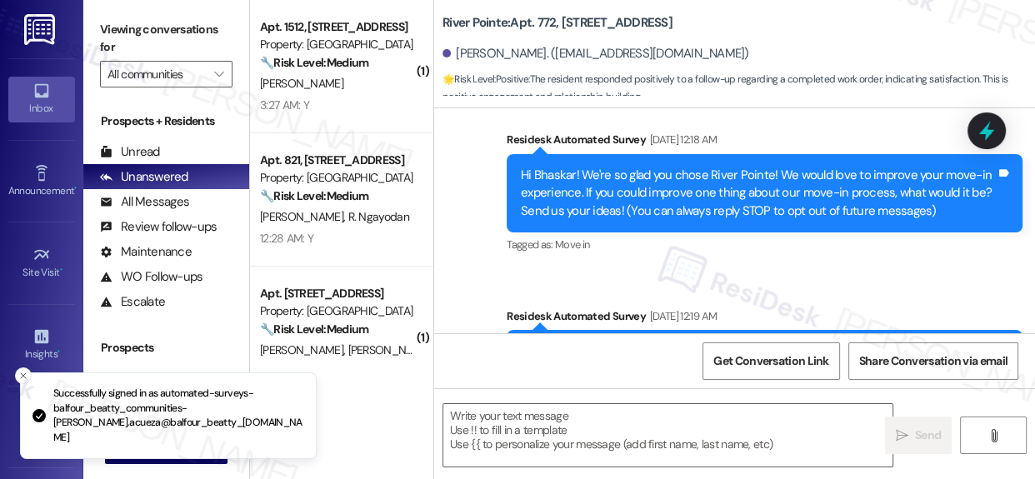
type textarea "Fetching suggested responses. Please feel free to read through the conversation…"
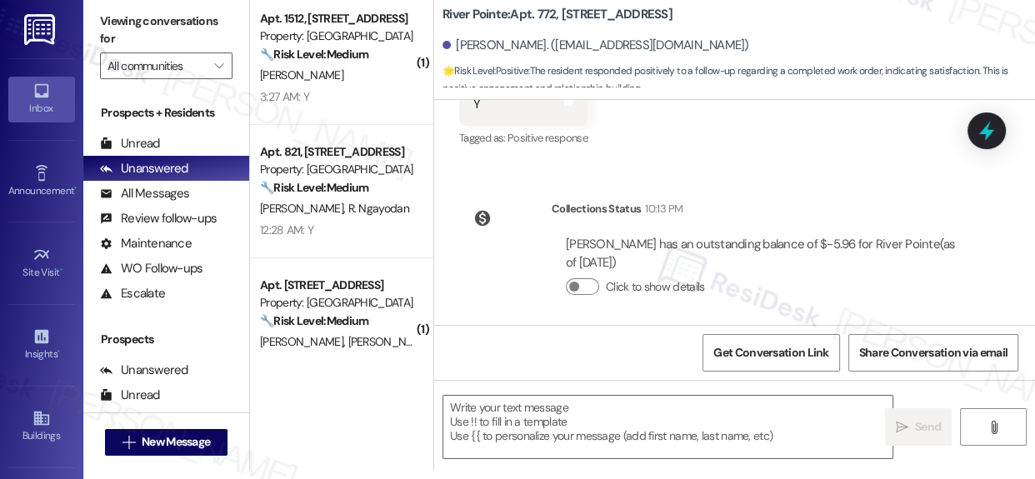
scroll to position [1026, 0]
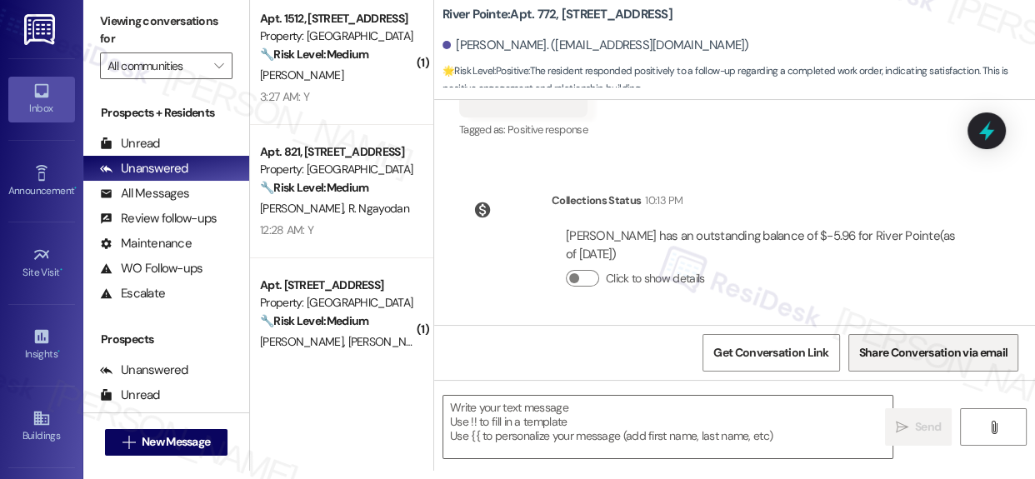
click at [1016, 342] on div "Get Conversation Link Share Conversation via email" at bounding box center [734, 352] width 601 height 55
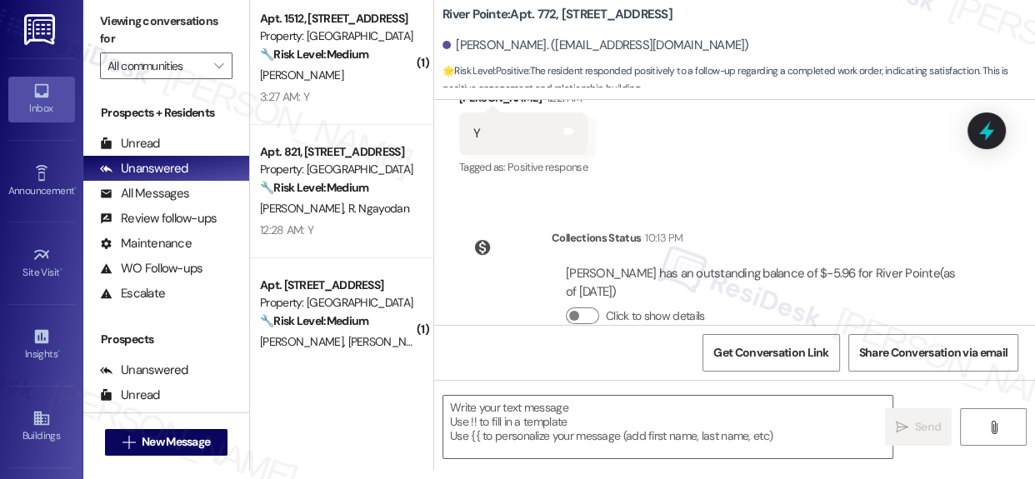
scroll to position [1000, 0]
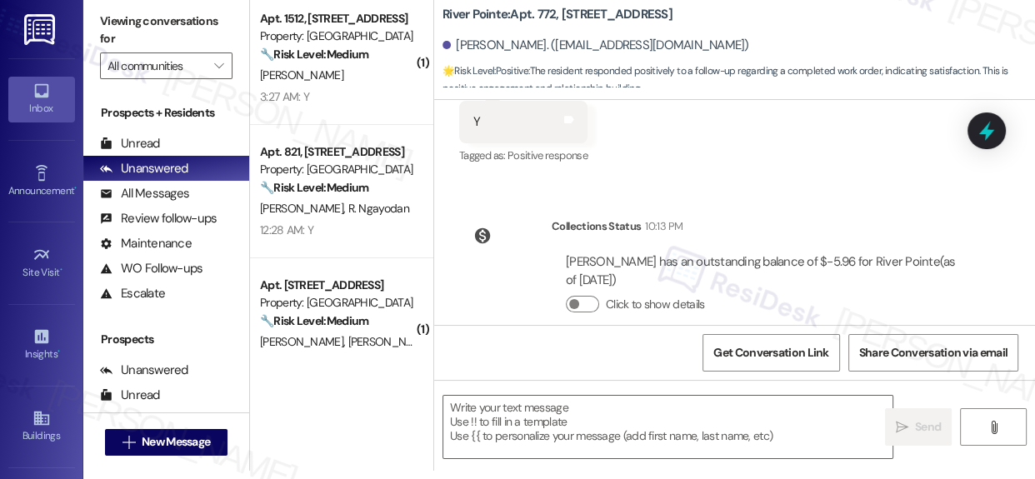
drag, startPoint x: 1026, startPoint y: 231, endPoint x: 1033, endPoint y: 4, distance: 226.7
click at [1033, 3] on input "Start a chat with Grammarly AI" at bounding box center [517, 239] width 1035 height 479
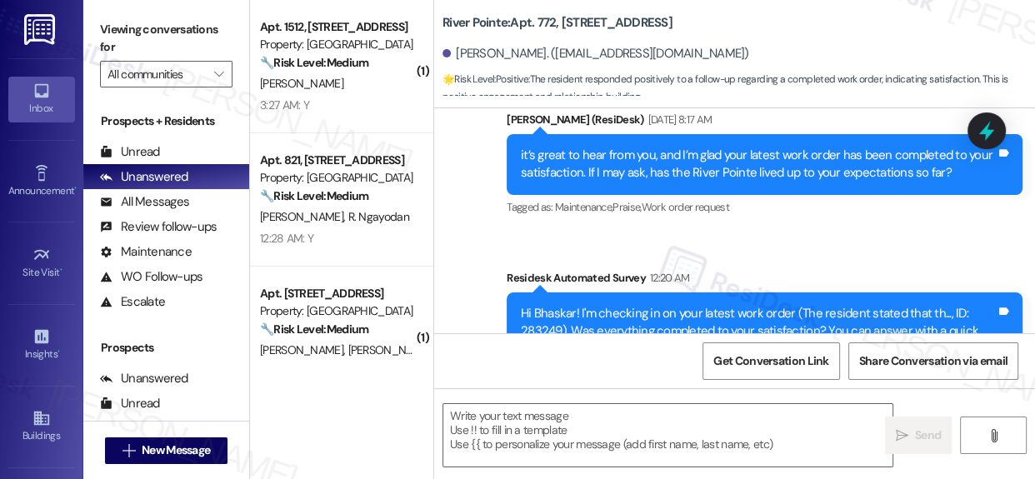
scroll to position [496, 0]
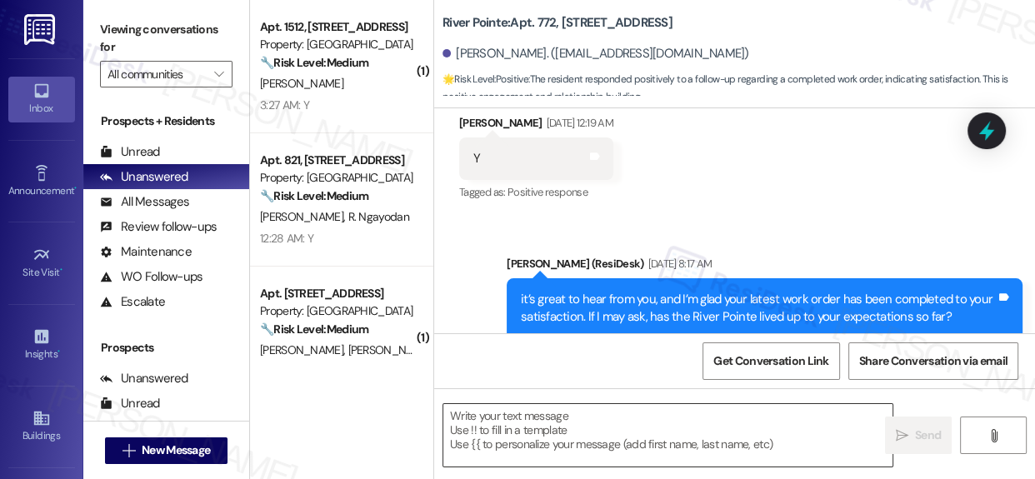
click at [635, 421] on textarea at bounding box center [667, 435] width 449 height 62
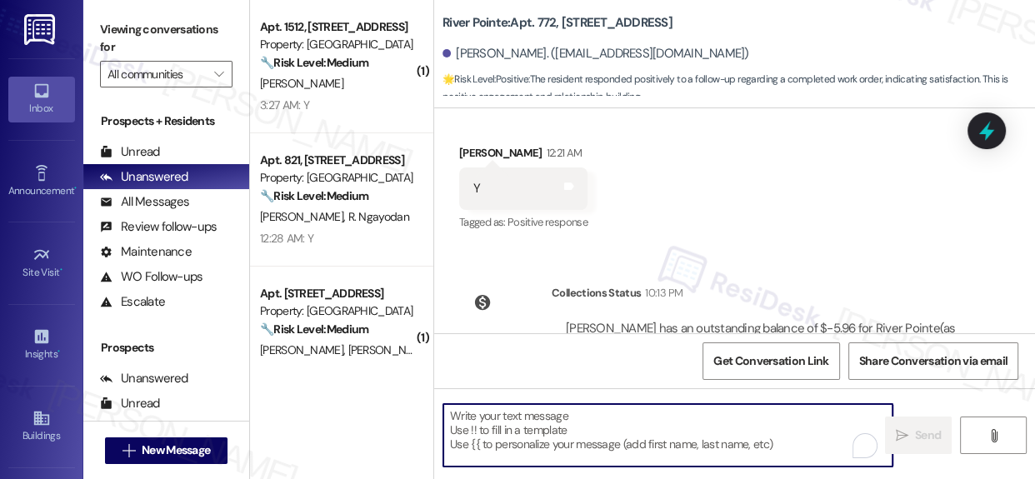
scroll to position [1026, 0]
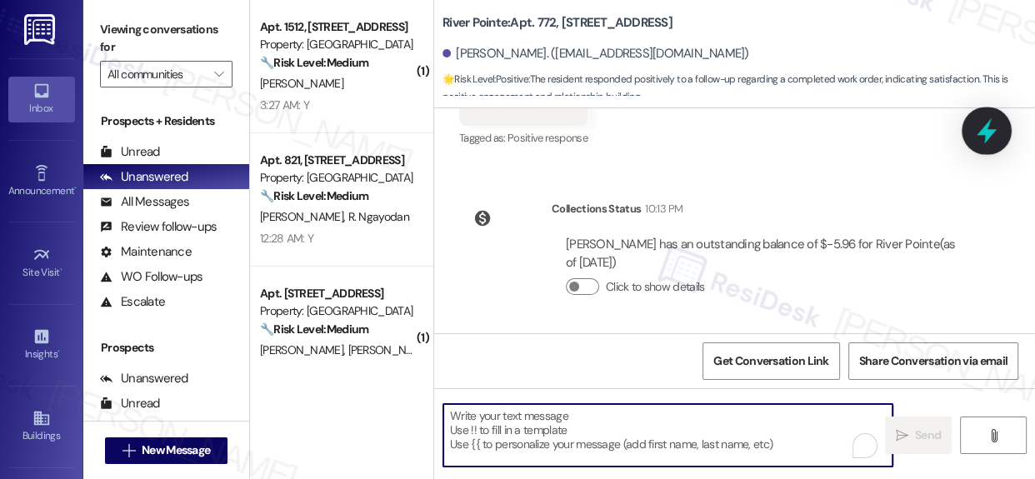
click at [985, 133] on icon at bounding box center [986, 131] width 20 height 26
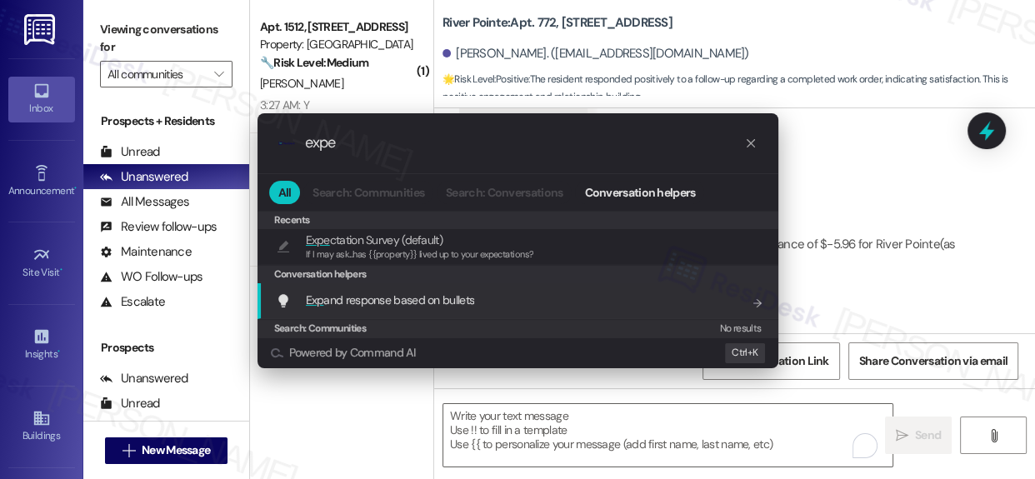
type input "expe"
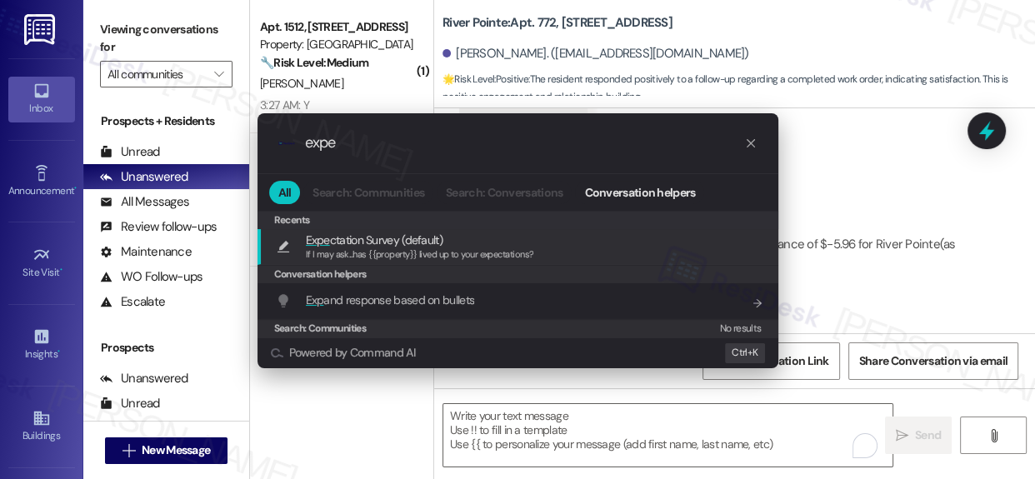
click at [412, 251] on span "If I may ask...has {{property}} lived up to your expectations?" at bounding box center [420, 254] width 228 height 12
type textarea "If I may ask...has {{property}} lived up to your expectations?"
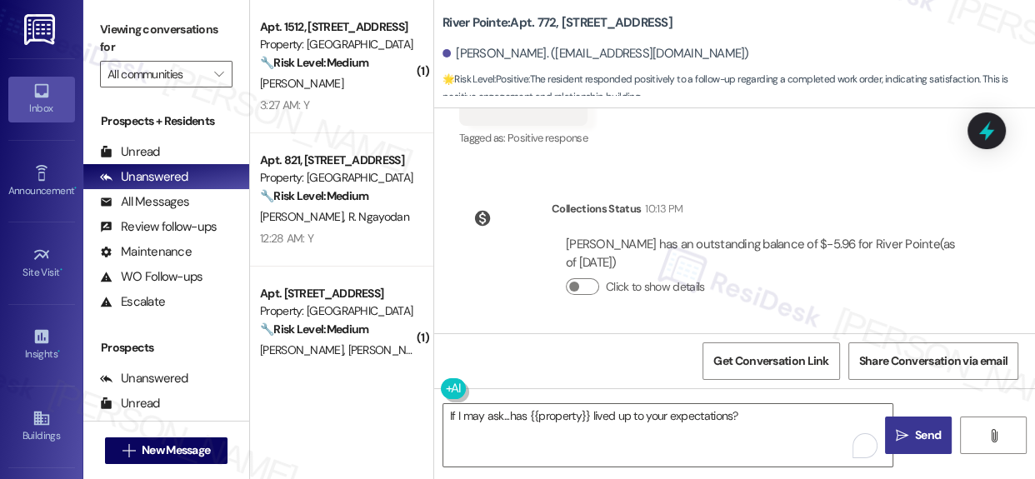
click at [925, 444] on button " Send" at bounding box center [918, 435] width 67 height 37
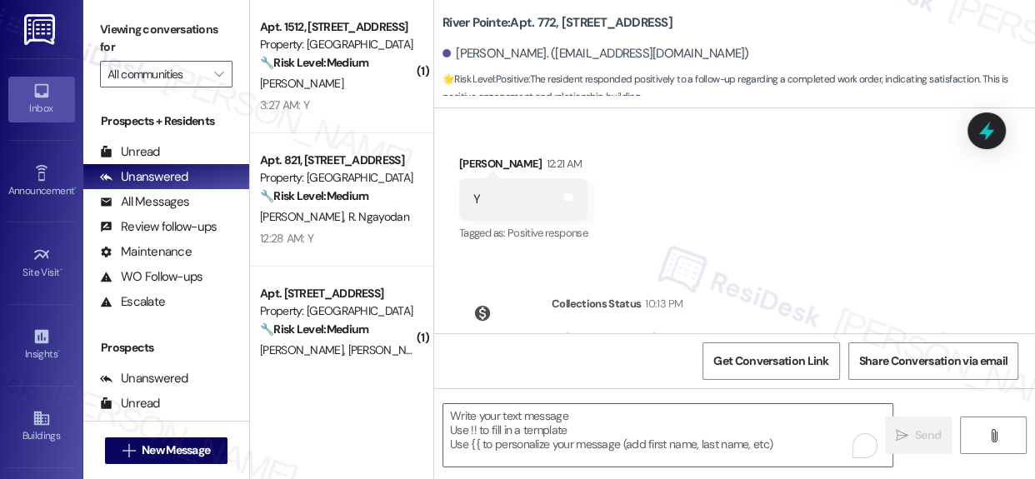
scroll to position [854, 0]
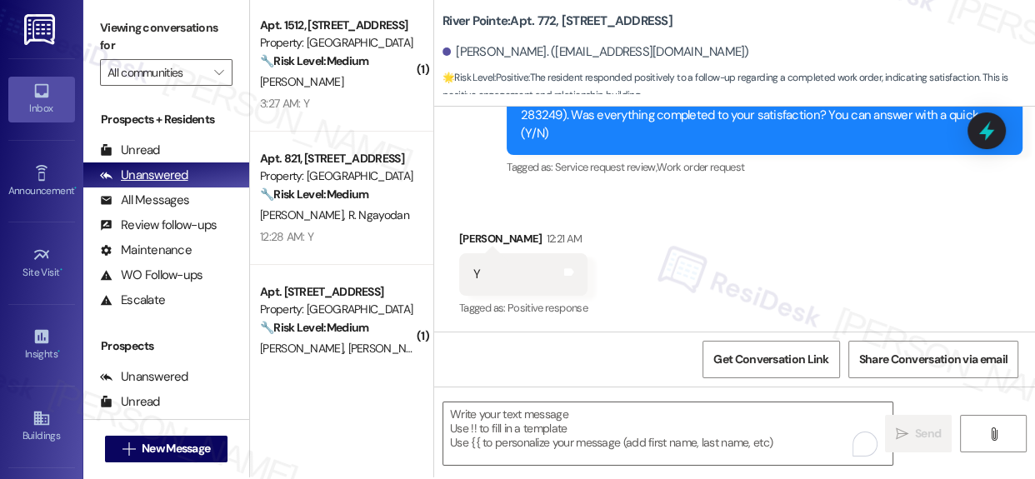
click at [158, 175] on div "Unanswered" at bounding box center [144, 175] width 88 height 17
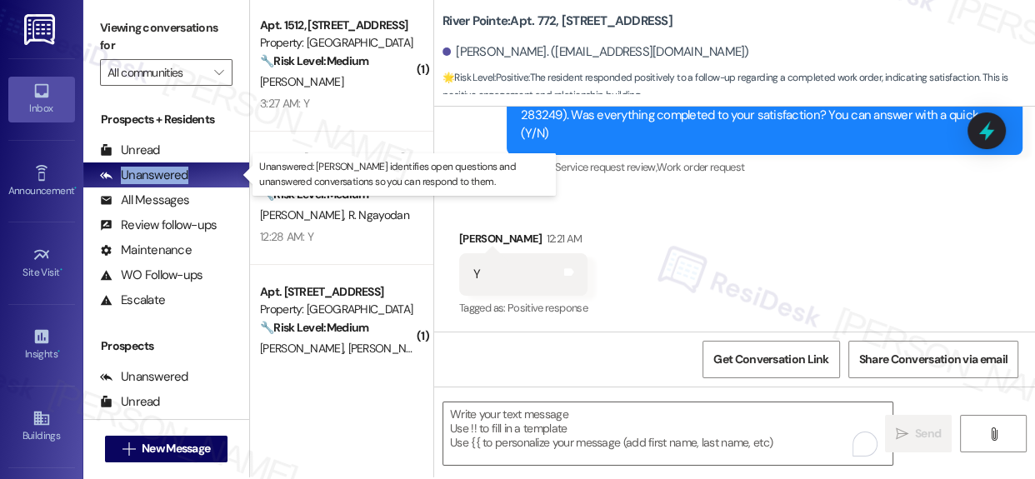
drag, startPoint x: 158, startPoint y: 175, endPoint x: 282, endPoint y: 182, distance: 124.3
click at [162, 175] on div "Unanswered" at bounding box center [144, 175] width 88 height 17
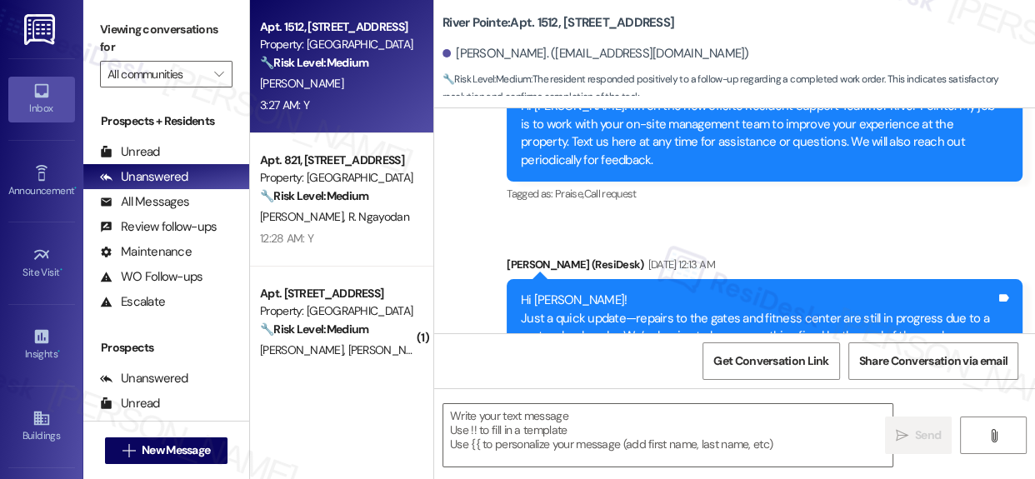
scroll to position [2475, 0]
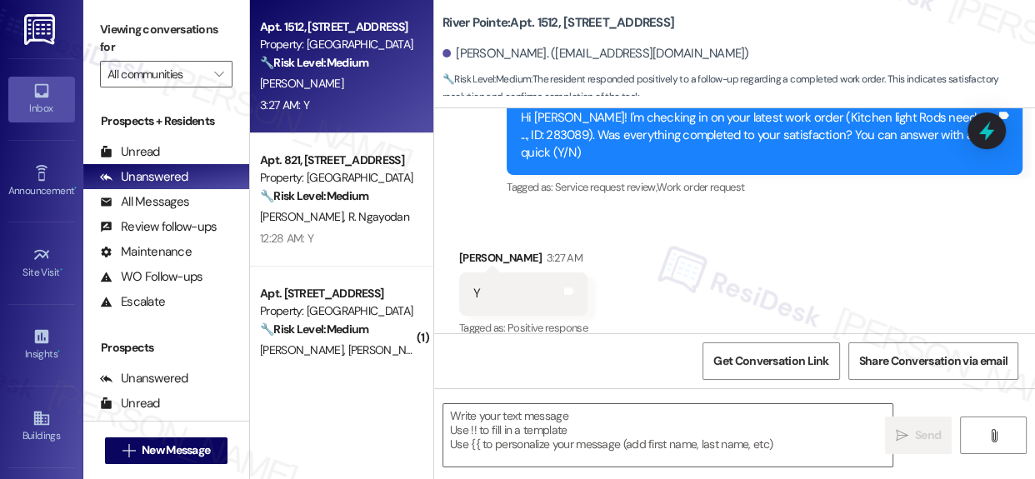
type textarea "Fetching suggested responses. Please feel free to read through the conversation…"
click at [998, 127] on icon at bounding box center [986, 131] width 28 height 28
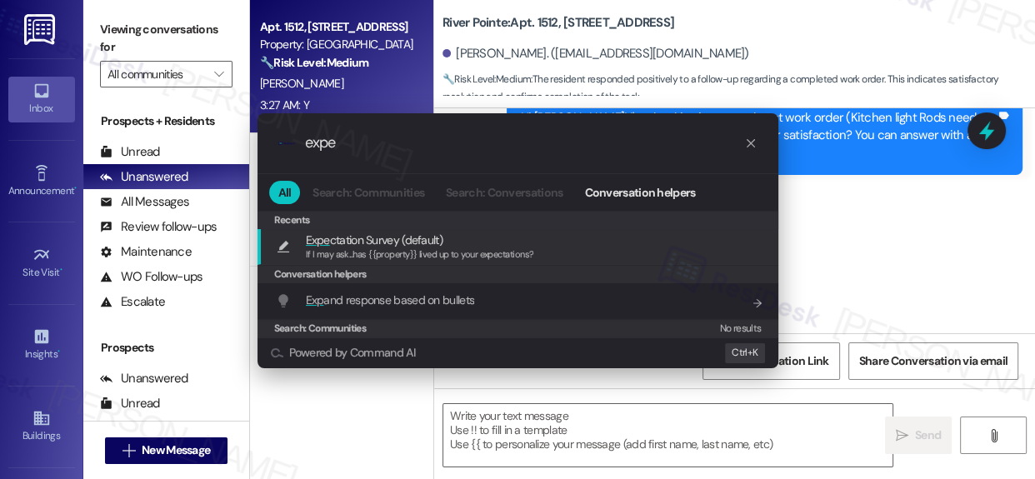
type input "expe"
click at [450, 251] on span "If I may ask...has {{property}} lived up to your expectations?" at bounding box center [420, 254] width 228 height 12
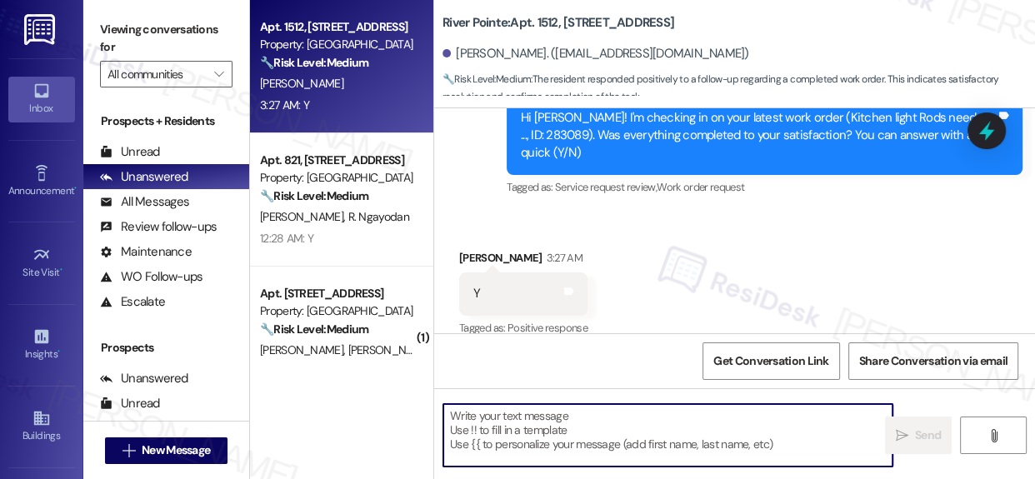
type textarea "If I may ask...has {{property}} lived up to your expectations?"
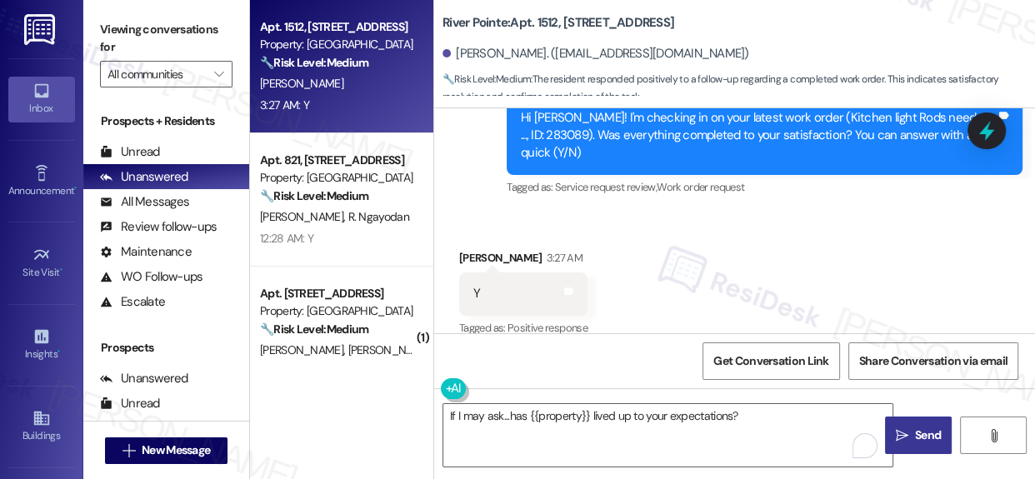
click at [915, 427] on span "Send" at bounding box center [928, 435] width 26 height 17
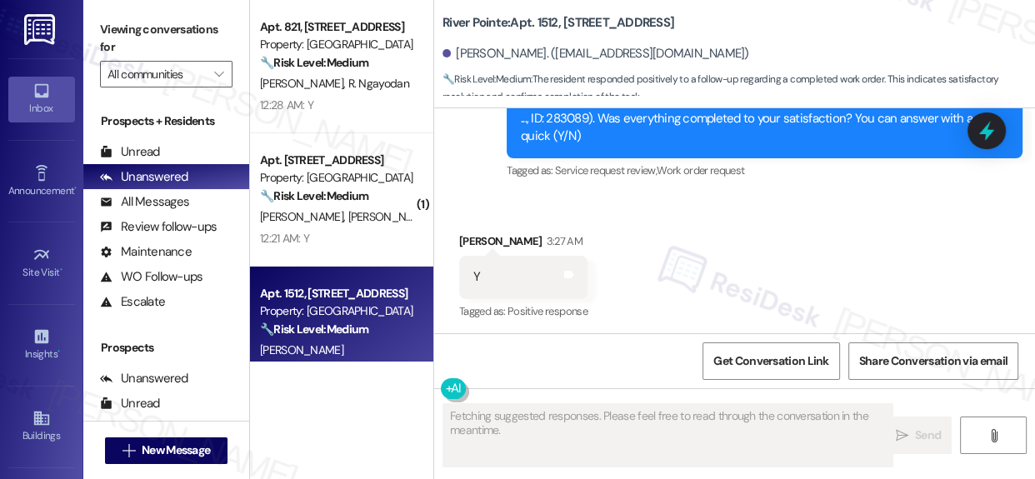
scroll to position [2616, 0]
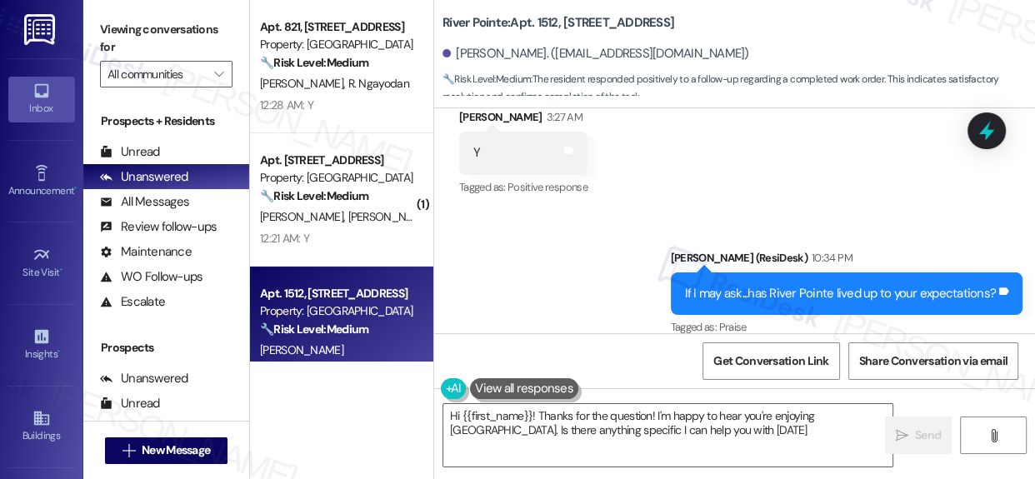
type textarea "Hi {{first_name}}! Thanks for the question! I'm happy to hear you're enjoying R…"
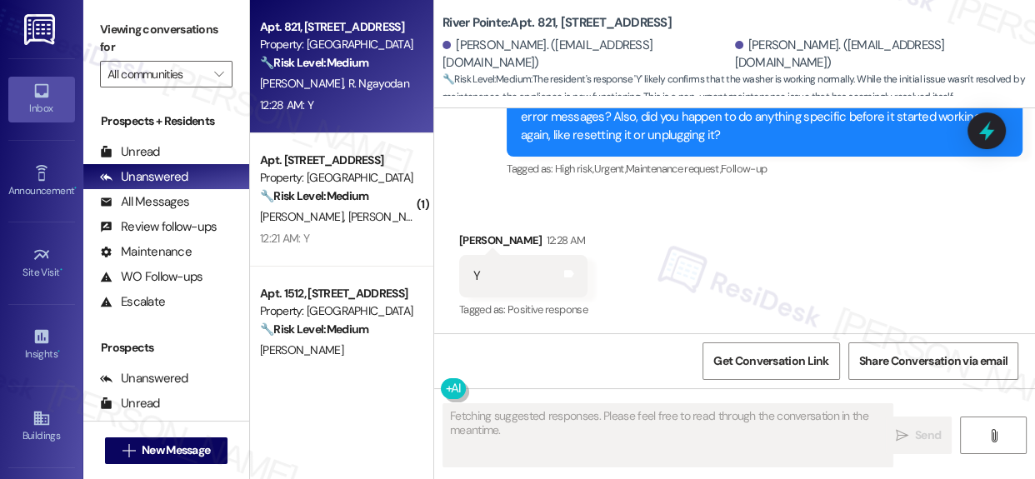
scroll to position [880, 0]
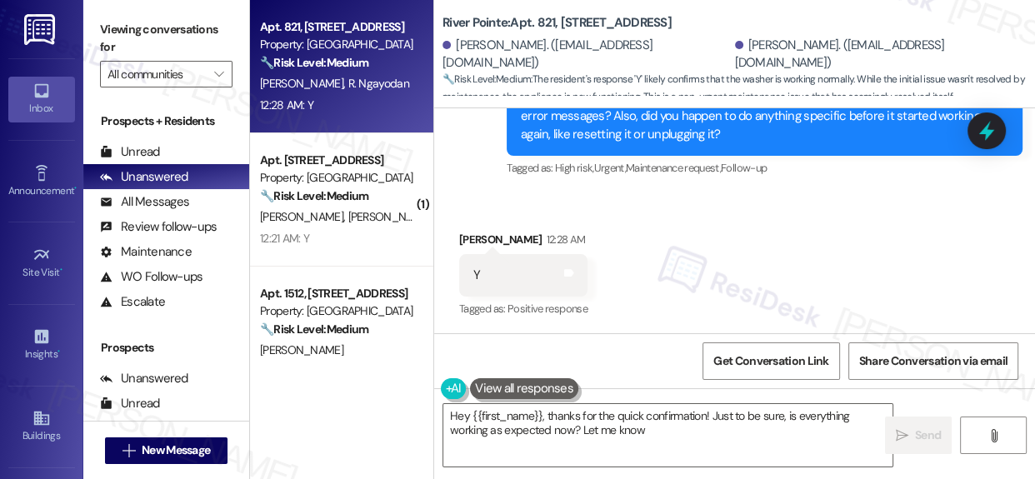
type textarea "Hey {{first_name}}, thanks for the quick confirmation! Just to be sure, is ever…"
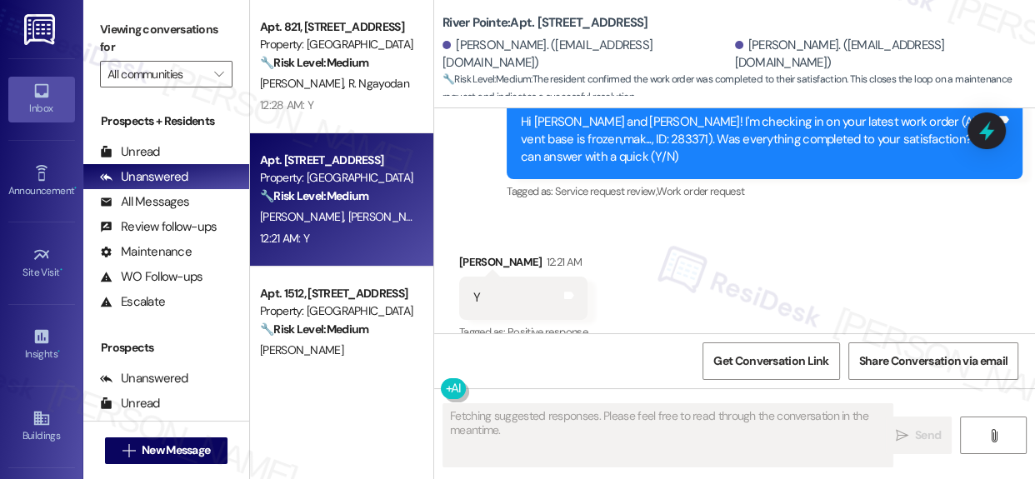
scroll to position [3271, 0]
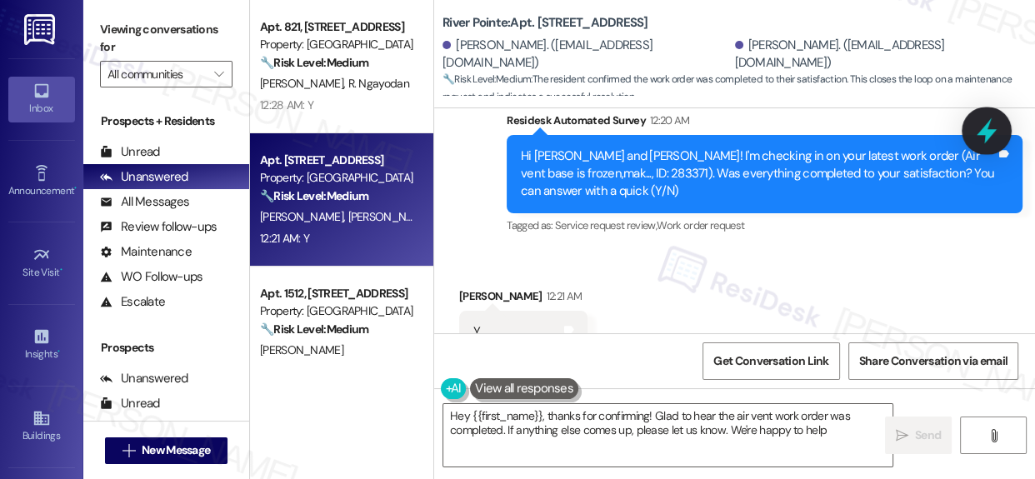
type textarea "Hey {{first_name}}, thanks for confirming! Glad to hear the air vent work order…"
click at [996, 126] on icon at bounding box center [986, 131] width 28 height 28
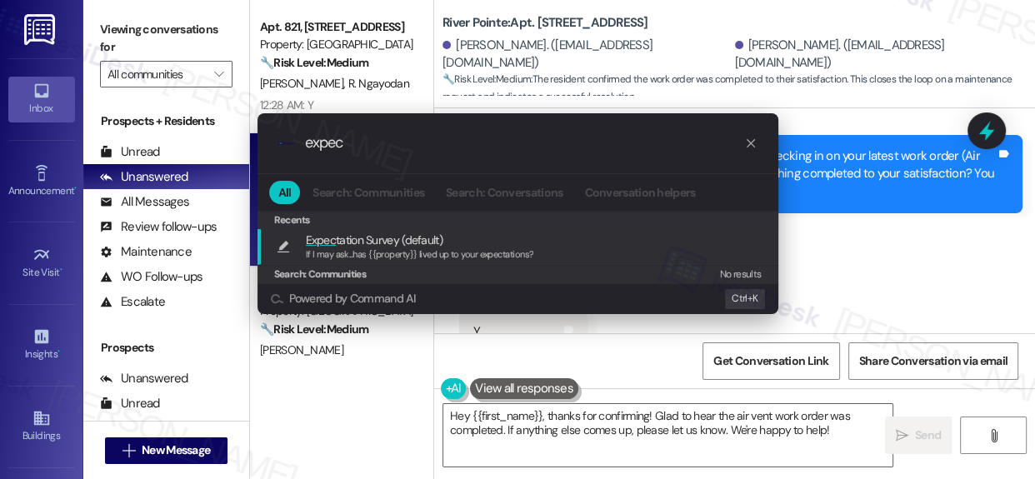
type input "expec"
click at [339, 246] on span "Expec tation Survey (default)" at bounding box center [374, 240] width 137 height 18
type textarea "If I may ask...has {{property}} lived up to your expectations?"
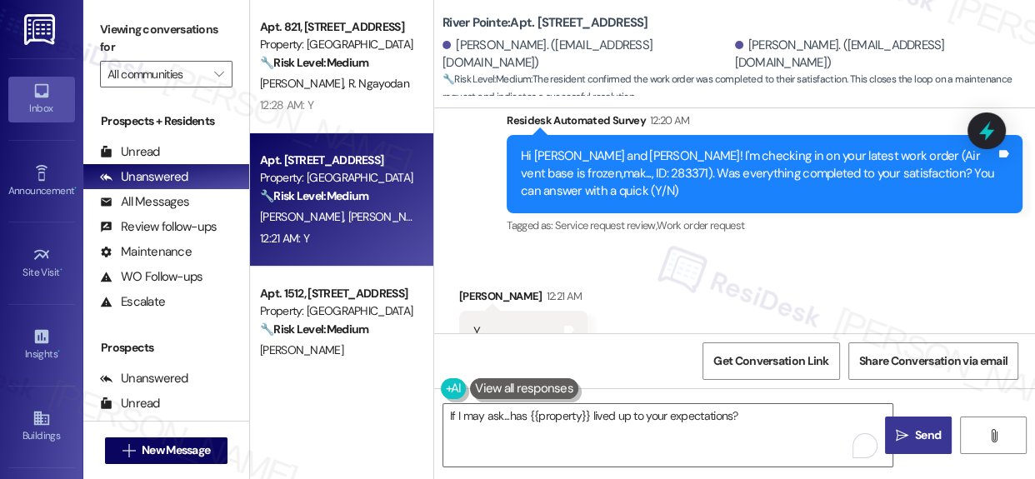
click at [925, 444] on button " Send" at bounding box center [918, 435] width 67 height 37
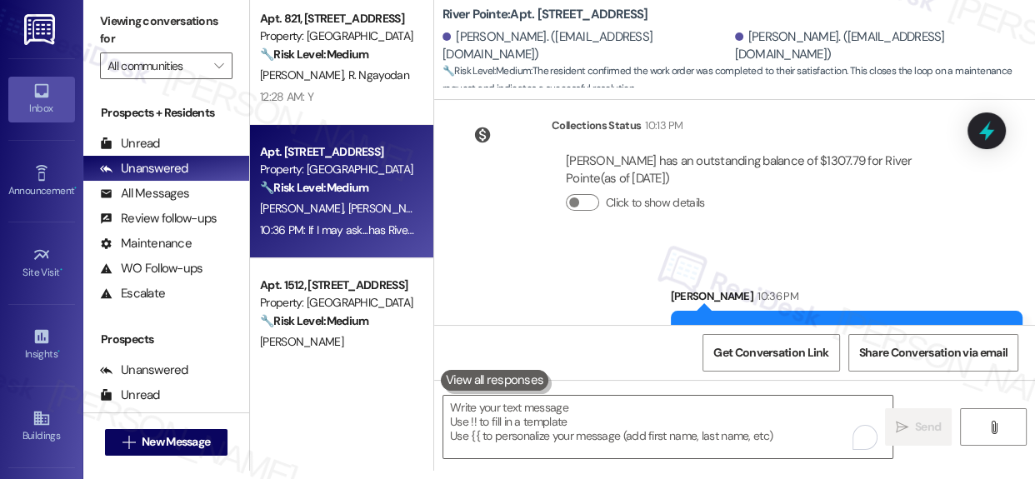
scroll to position [3614, 0]
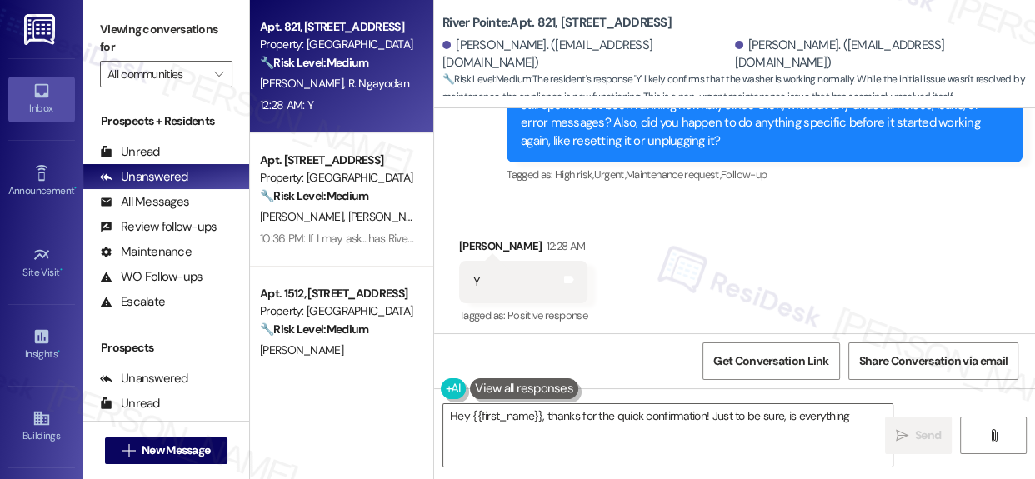
scroll to position [879, 0]
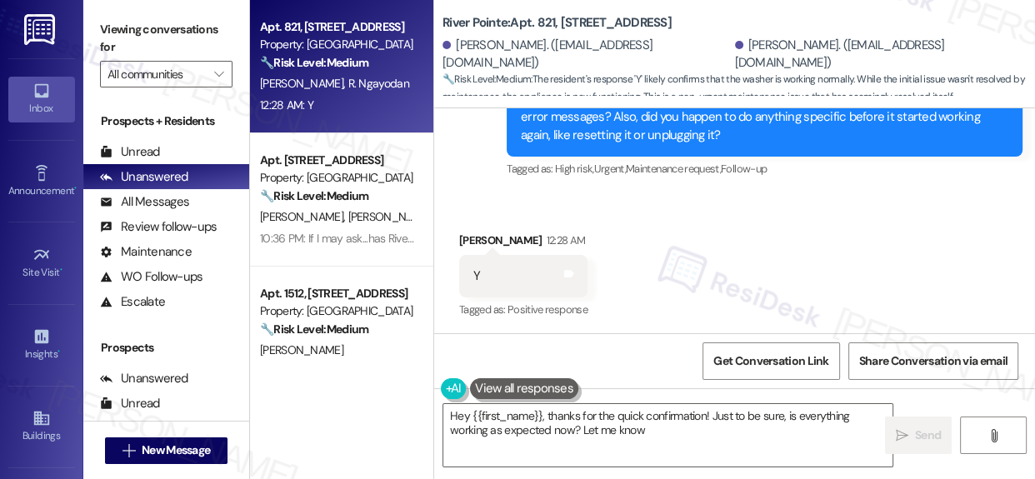
type textarea "Hey {{first_name}}, thanks for the quick confirmation! Just to be sure, is ever…"
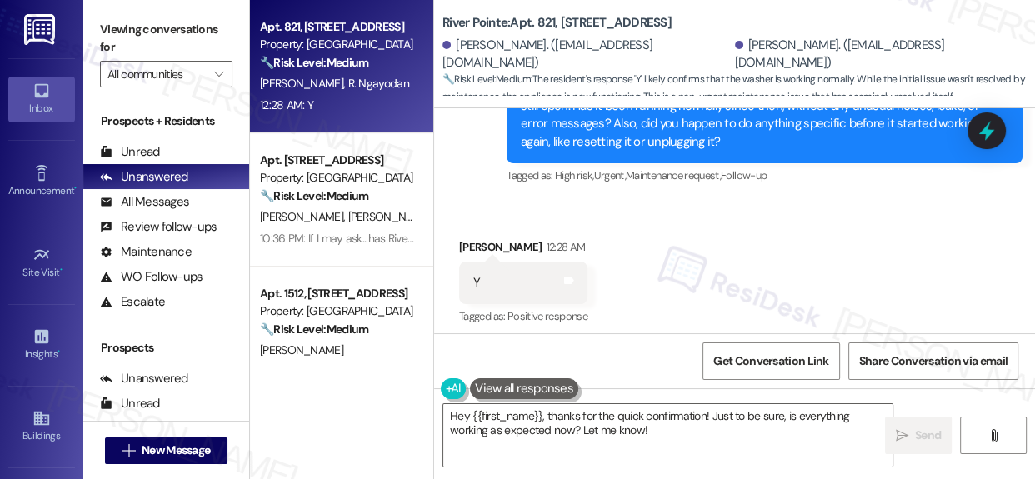
scroll to position [880, 0]
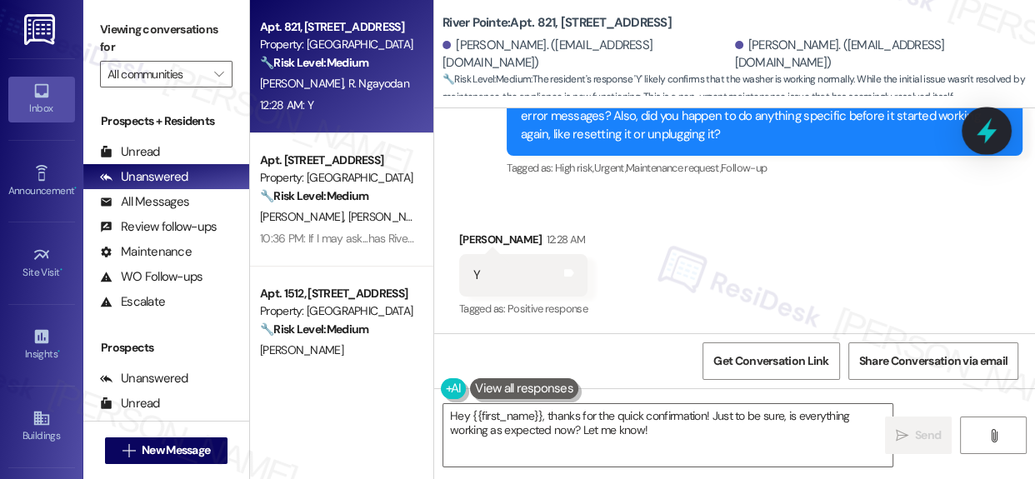
click at [985, 131] on icon at bounding box center [986, 131] width 20 height 26
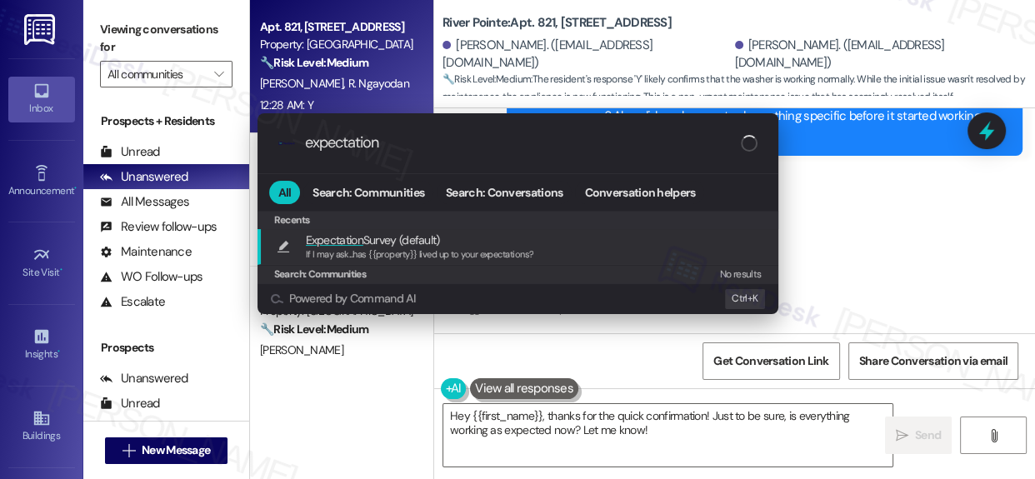
type input "expectation"
click at [397, 249] on span "If I may ask...has {{property}} lived up to your expectations?" at bounding box center [420, 254] width 228 height 12
type textarea "If I may ask...has {{property}} lived up to your expectations?"
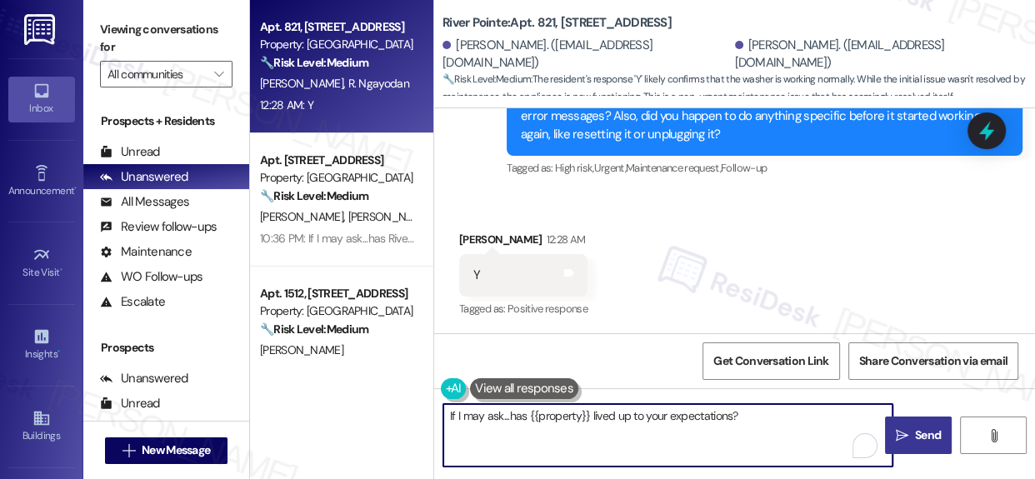
click at [928, 445] on button " Send" at bounding box center [918, 435] width 67 height 37
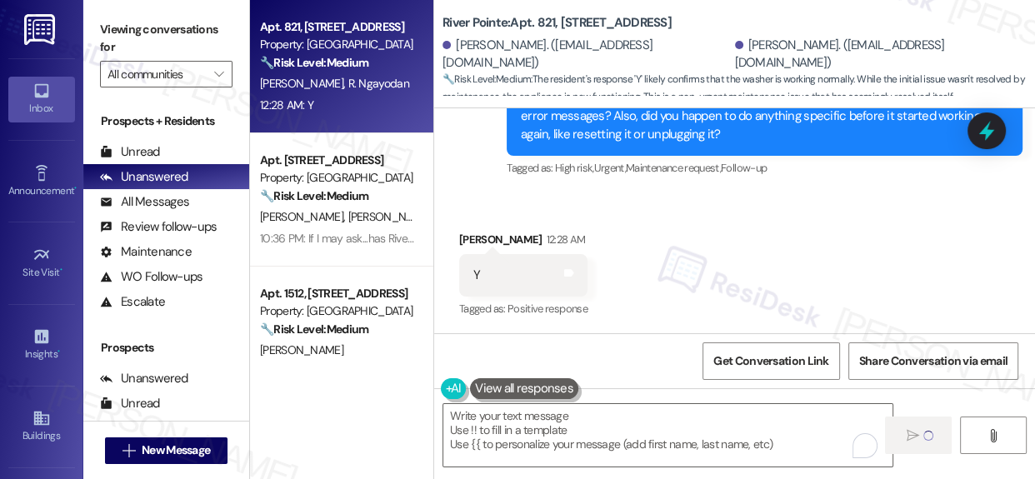
type textarea "Fetching suggested responses. Please feel free to read through the conversation…"
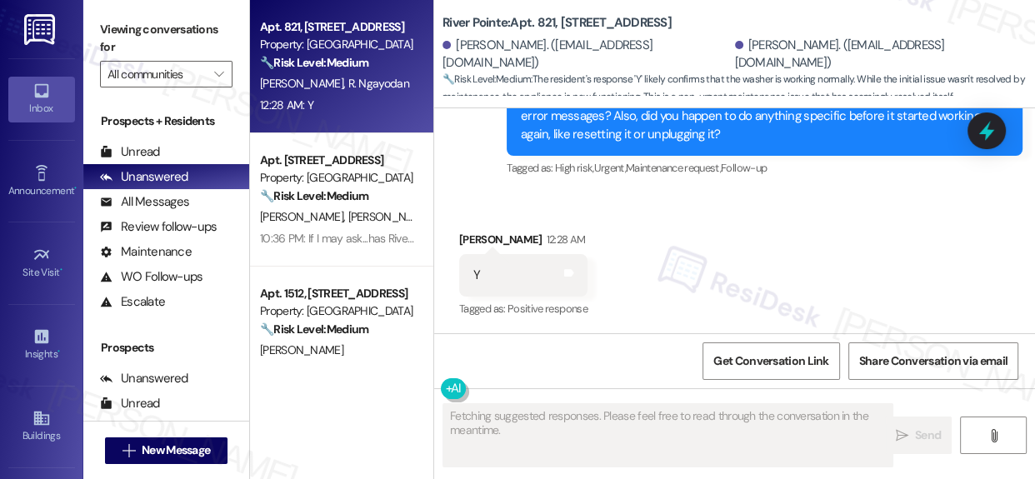
scroll to position [879, 0]
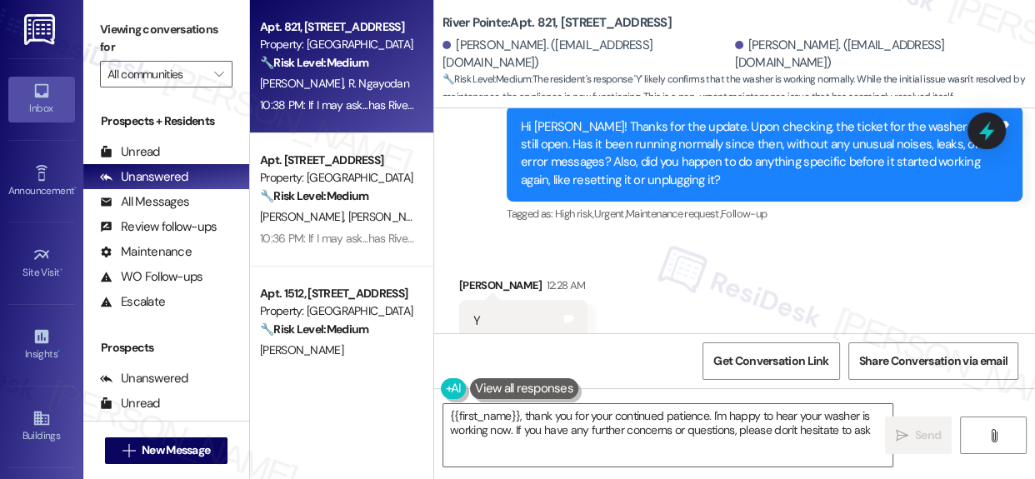
type textarea "{{first_name}}, thank you for your continued patience. I'm happy to hear your w…"
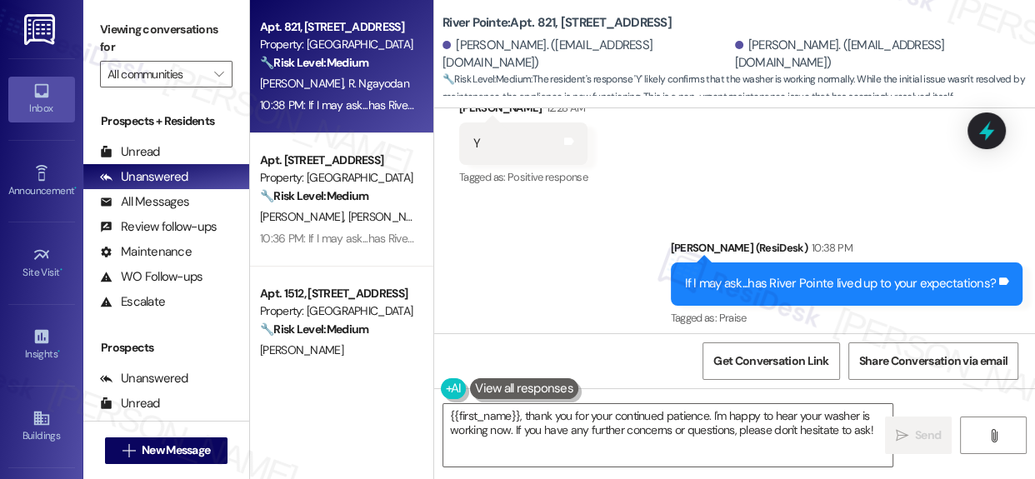
scroll to position [1020, 0]
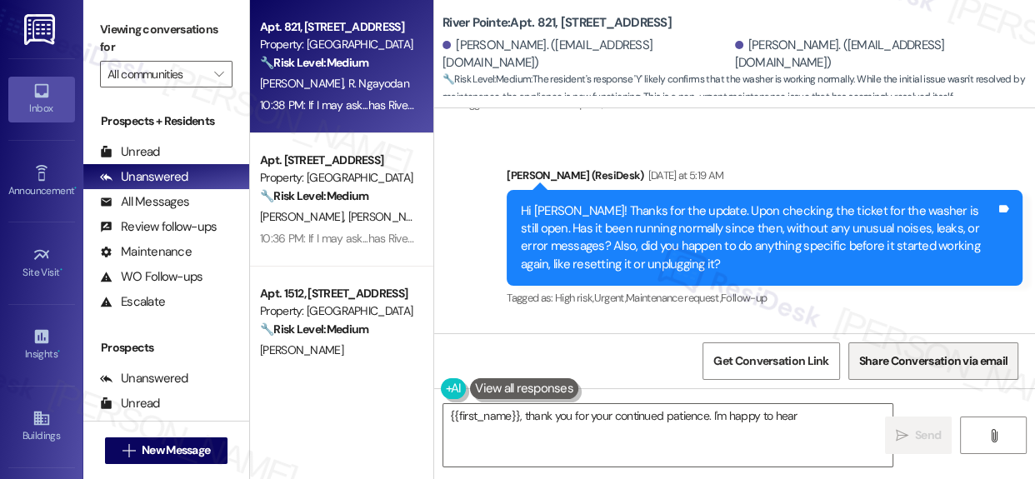
scroll to position [879, 0]
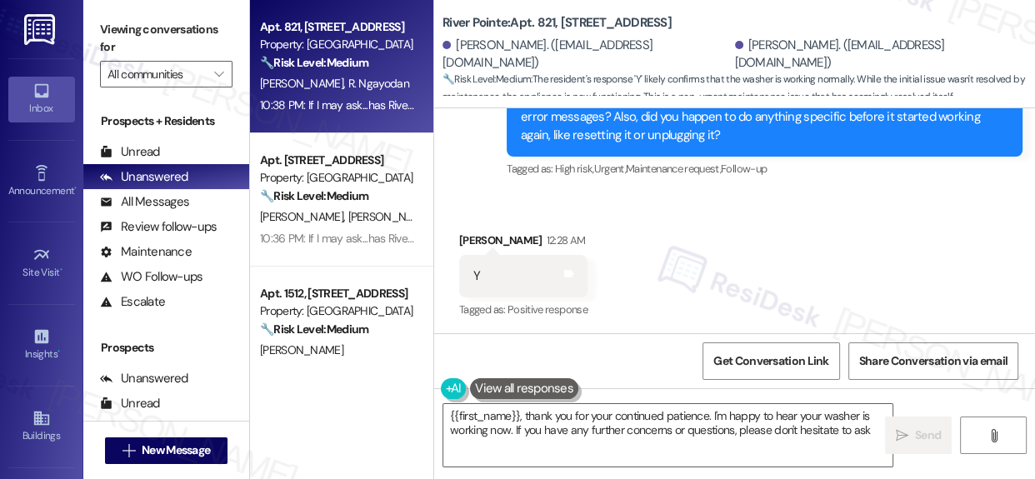
type textarea "{{first_name}}, thank you for your continued patience. I'm happy to hear your w…"
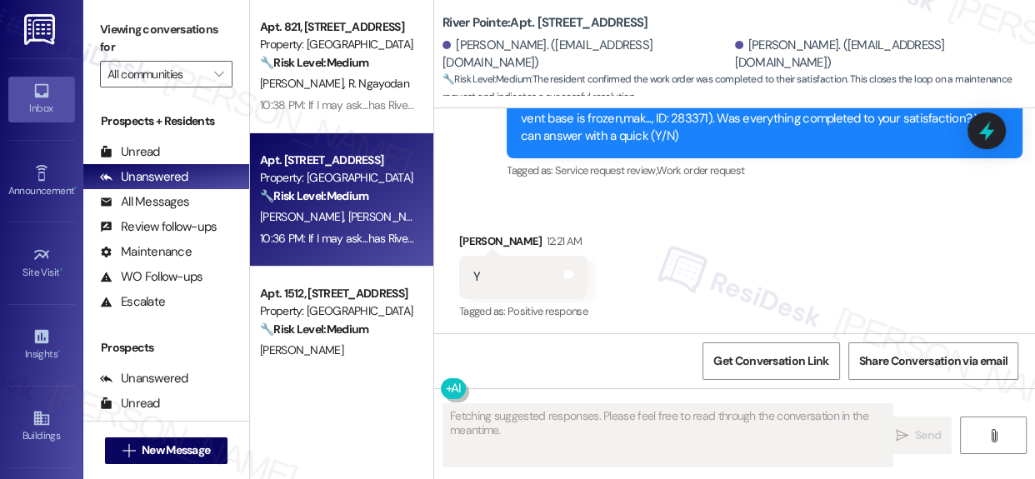
scroll to position [3639, 0]
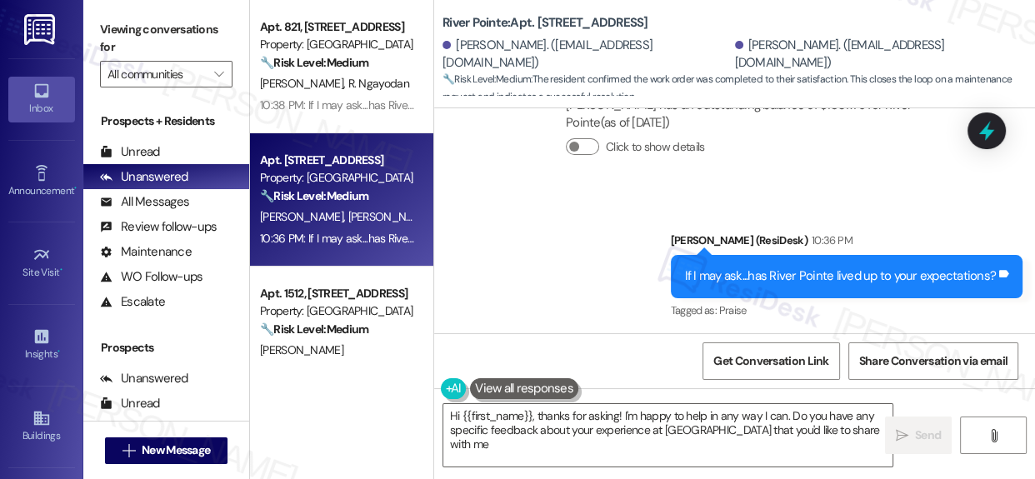
type textarea "Hi {{first_name}}, thanks for asking! I'm happy to help in any way I can. Do yo…"
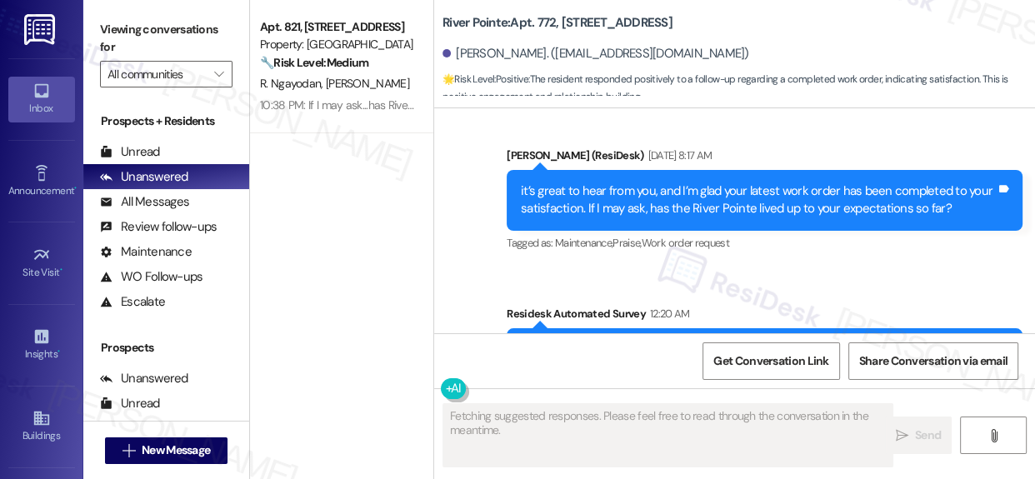
scroll to position [854, 0]
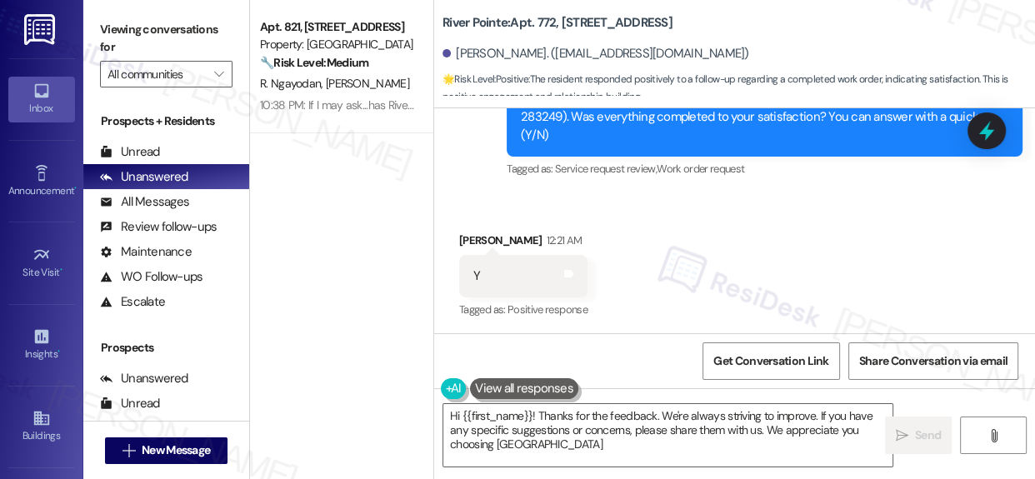
type textarea "Hi {{first_name}}! Thanks for the feedback. We're always striving to improve. I…"
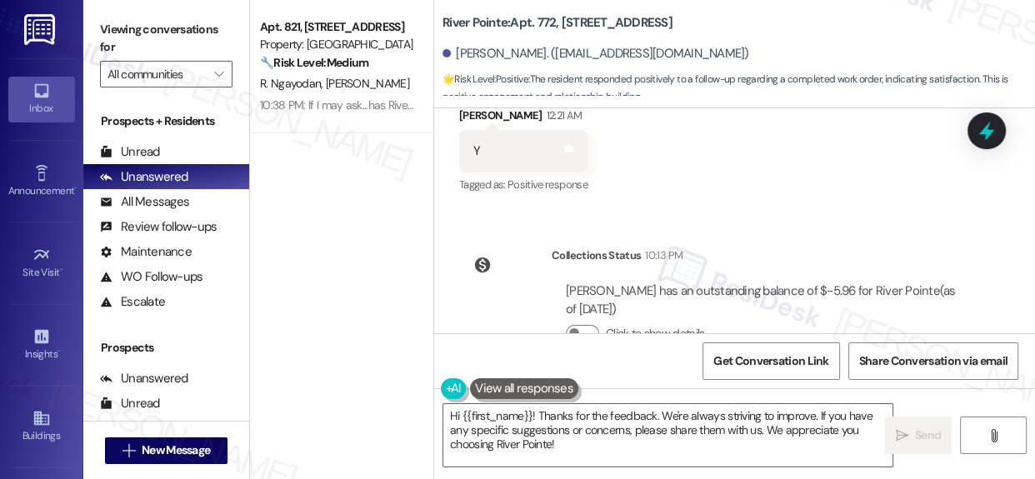
scroll to position [1166, 0]
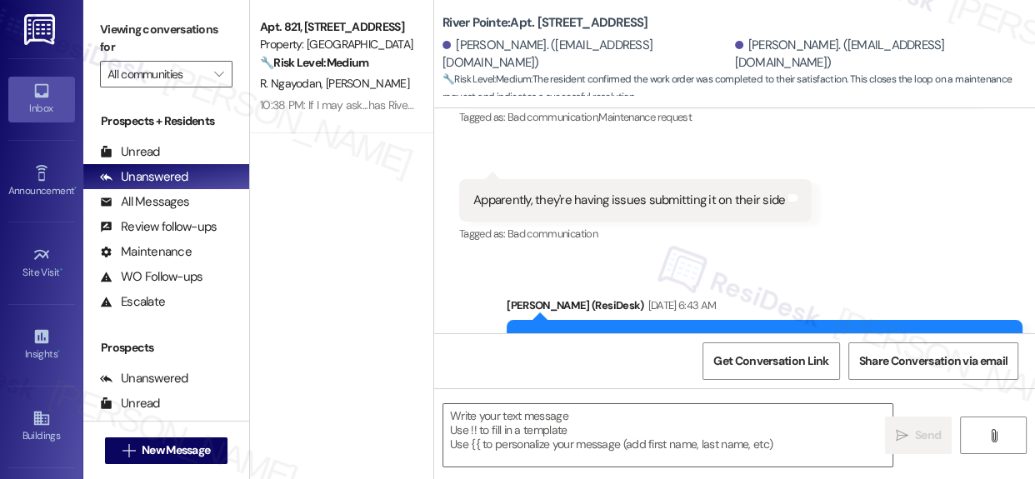
type textarea "Fetching suggested responses. Please feel free to read through the conversation…"
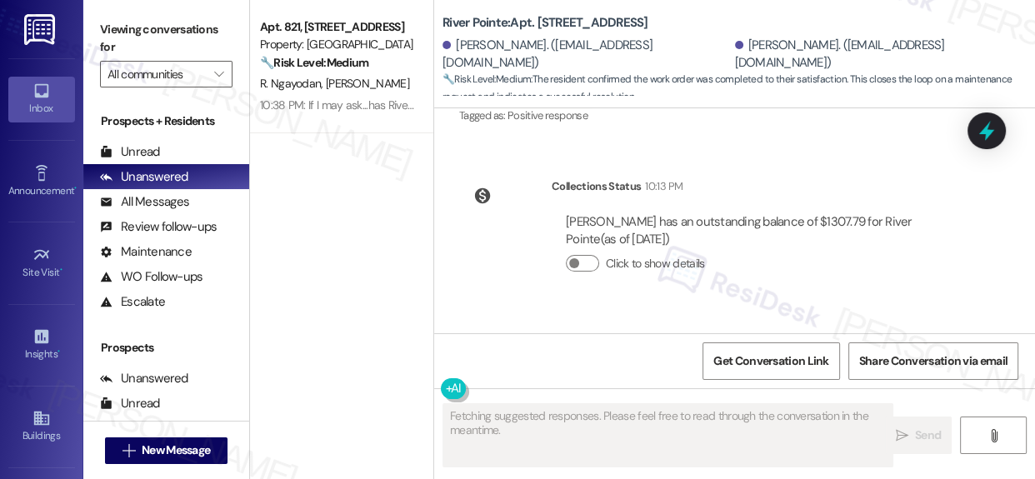
scroll to position [3639, 0]
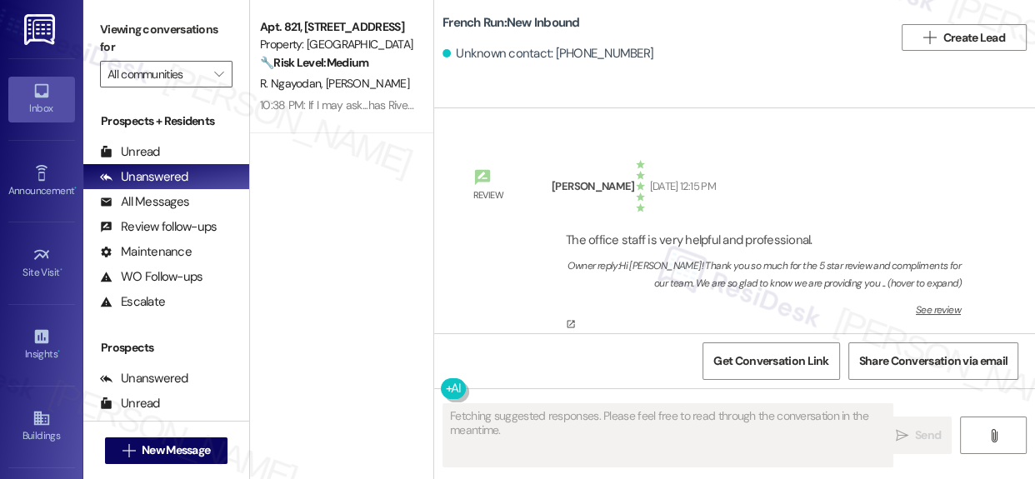
type textarea "Fetching suggested responses. Please feel free to read through the conversation…"
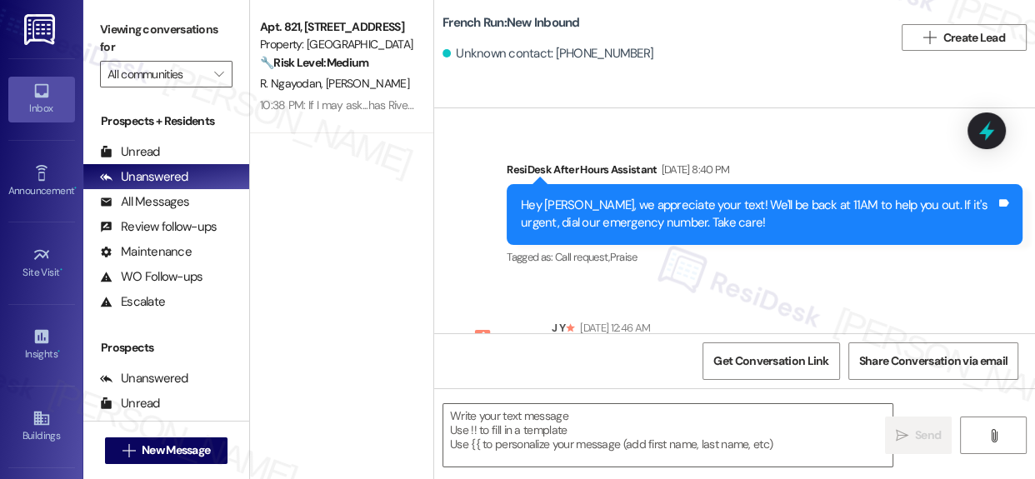
scroll to position [313, 0]
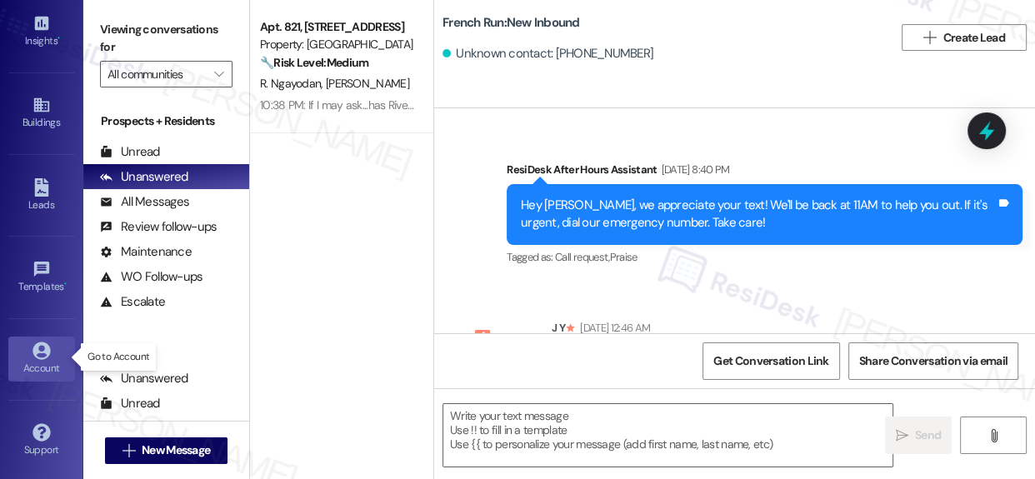
click at [44, 357] on icon at bounding box center [41, 351] width 18 height 18
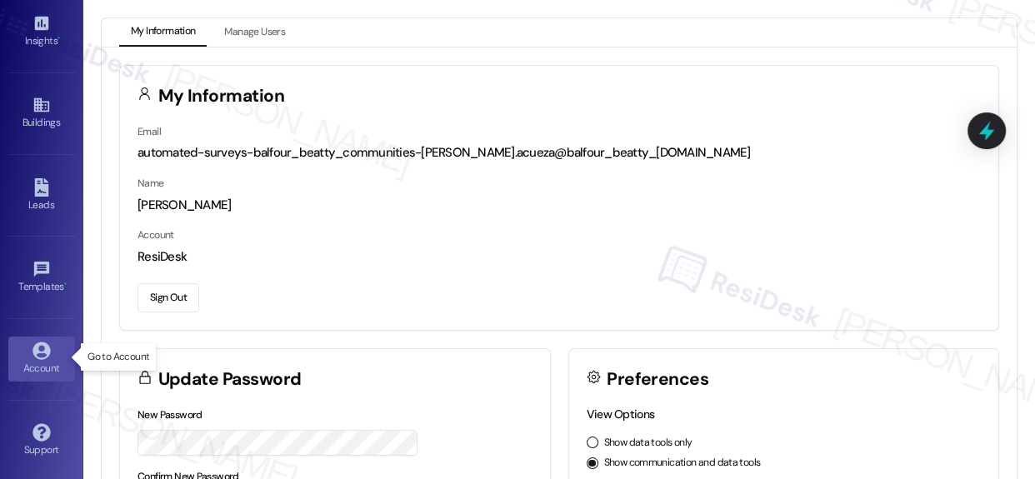
click at [38, 351] on icon at bounding box center [41, 351] width 18 height 18
click at [163, 300] on button "Sign Out" at bounding box center [168, 297] width 62 height 29
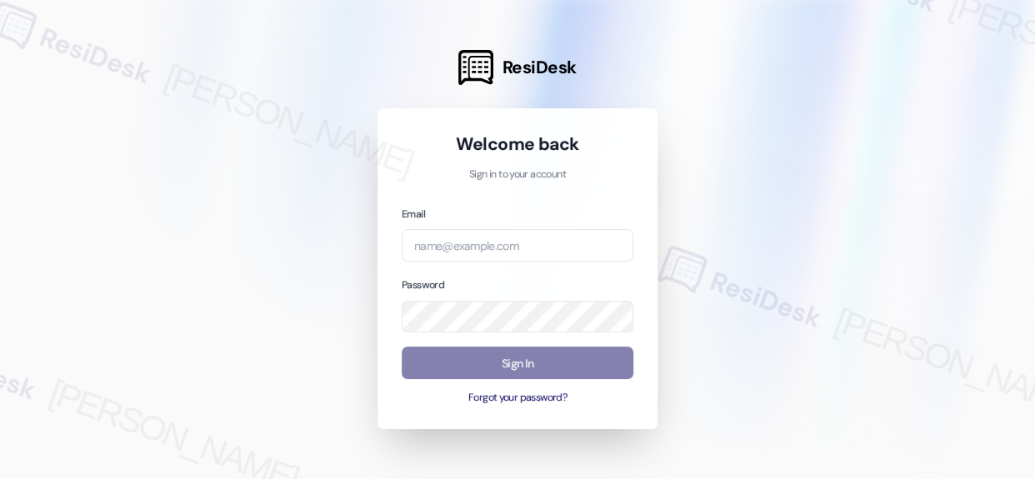
type input "automated-surveys-crawford_hoying-[PERSON_NAME].acueza@crawford_[DOMAIN_NAME]"
